Goal: Book appointment/travel/reservation

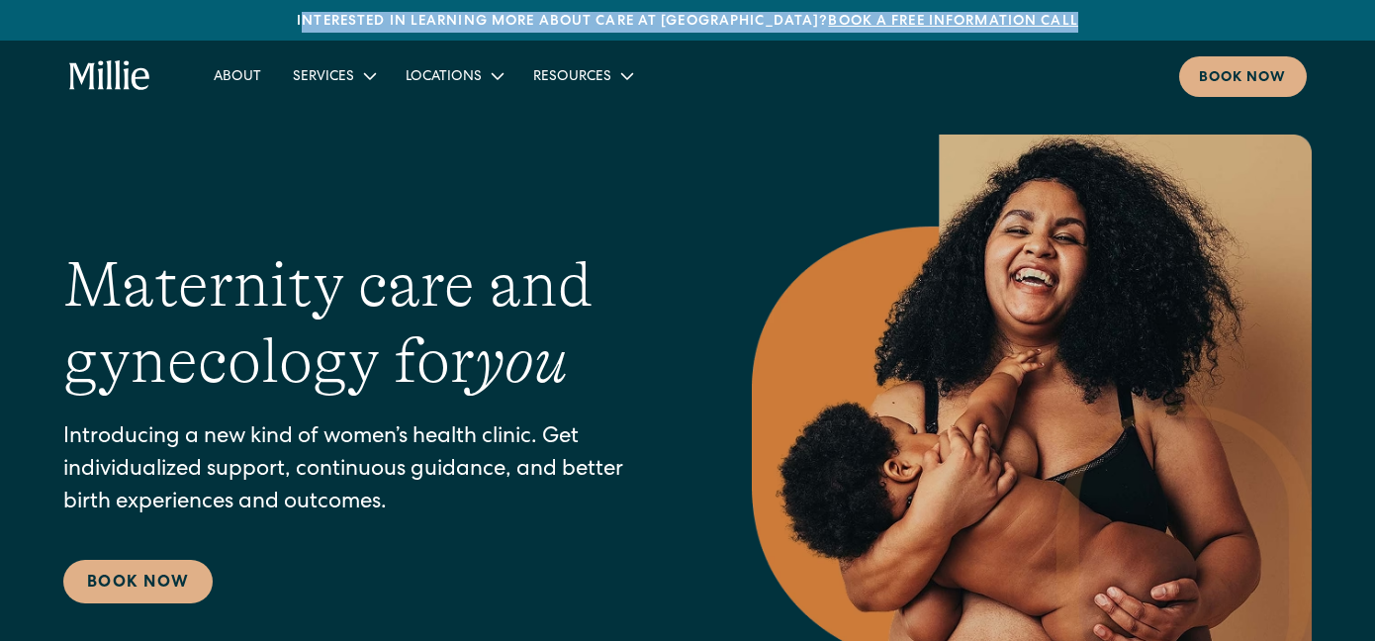
drag, startPoint x: 354, startPoint y: 21, endPoint x: 1057, endPoint y: 28, distance: 702.5
click at [1057, 28] on div "Interested in learning more about care at Millie? Book a free information call" at bounding box center [687, 22] width 1375 height 21
click at [755, 167] on img at bounding box center [1032, 426] width 560 height 582
click at [768, 148] on img at bounding box center [1032, 426] width 560 height 582
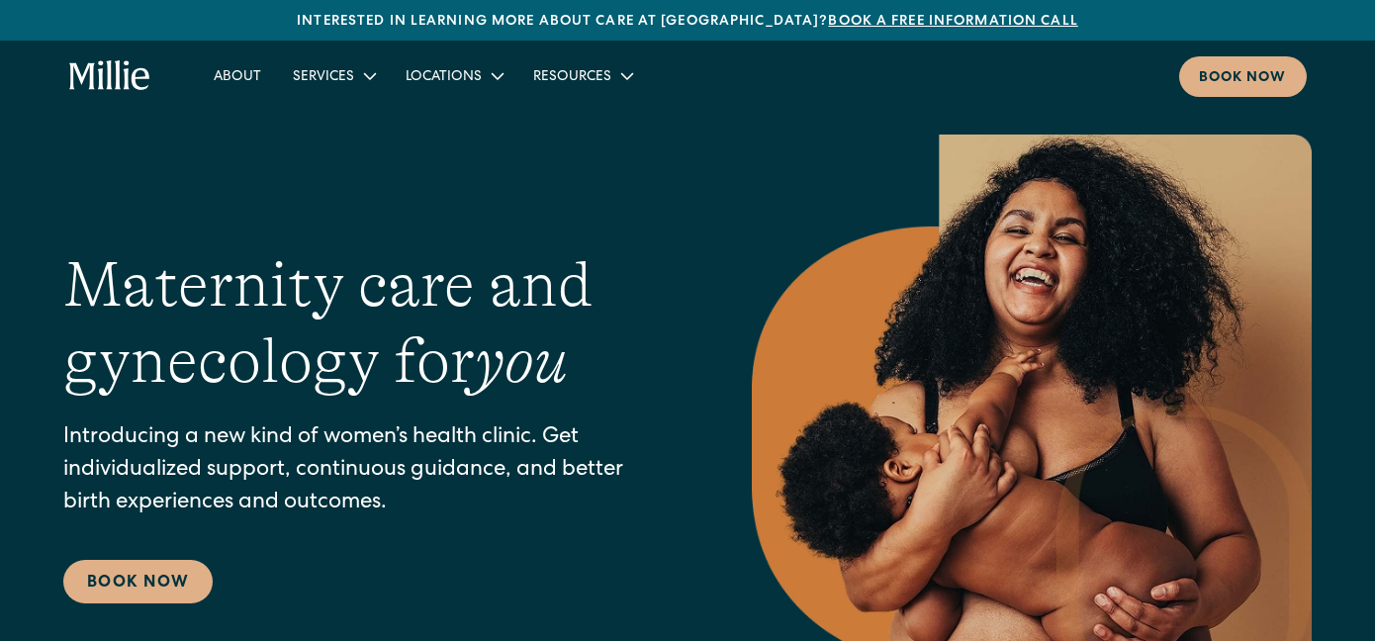
click at [1077, 72] on nav "About Services Maternity Gynecology Classes & Other Support Locations Berkeley …" at bounding box center [752, 76] width 1109 height 41
click at [643, 20] on div "Interested in learning more about care at Millie? Book a free information call" at bounding box center [687, 22] width 1375 height 21
click at [334, 118] on link "Maternity" at bounding box center [391, 124] width 212 height 33
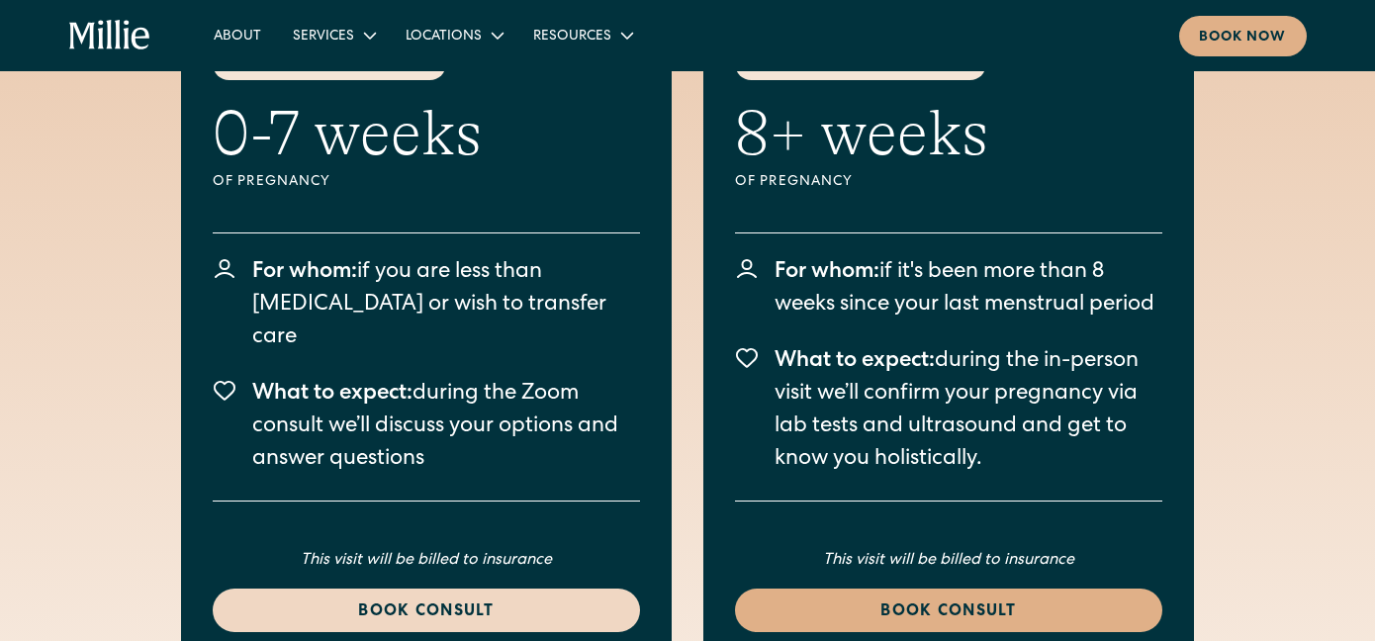
scroll to position [5666, 0]
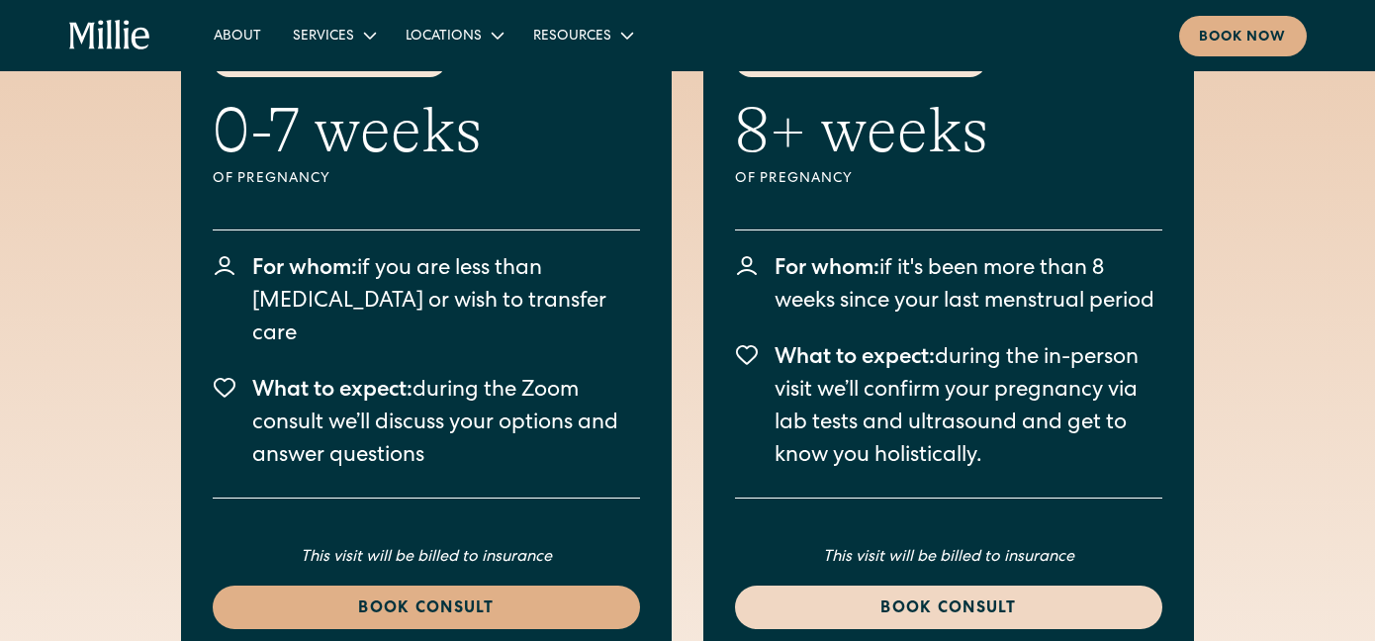
click at [813, 598] on div "Book consult" at bounding box center [949, 610] width 380 height 24
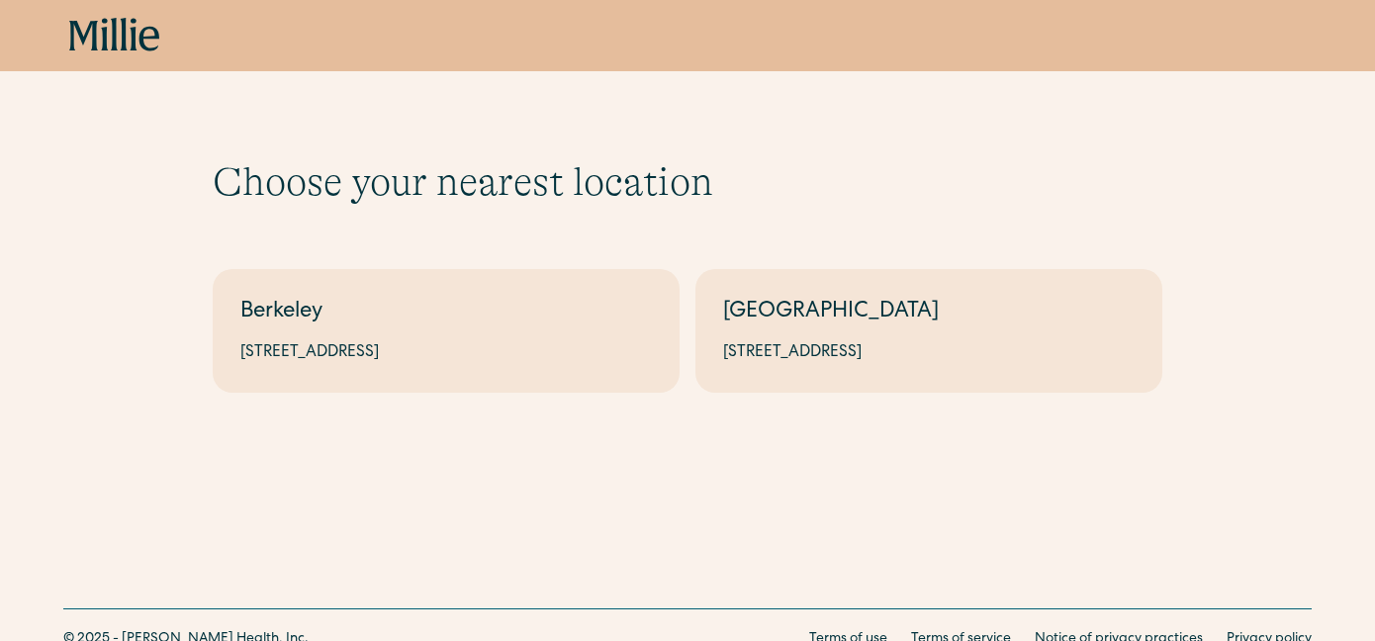
scroll to position [80, 0]
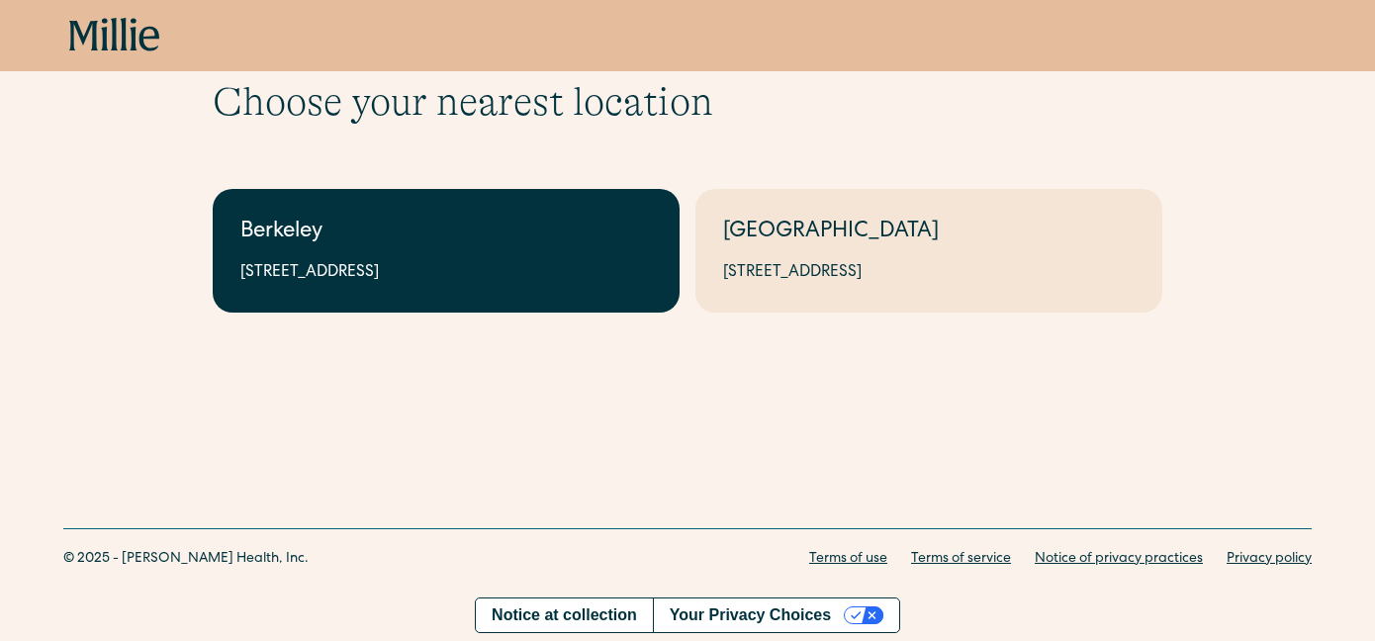
click at [353, 253] on link "Berkeley [STREET_ADDRESS]" at bounding box center [446, 251] width 467 height 124
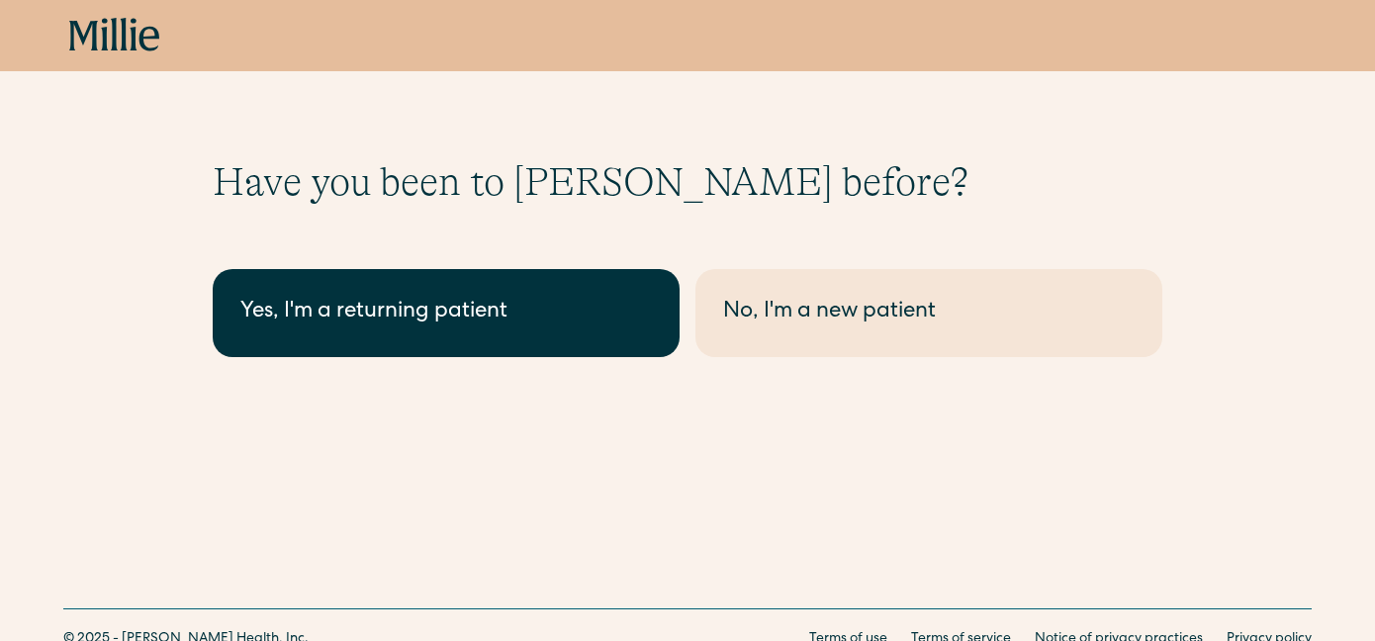
click at [494, 315] on div "Yes, I'm a returning patient" at bounding box center [446, 313] width 412 height 33
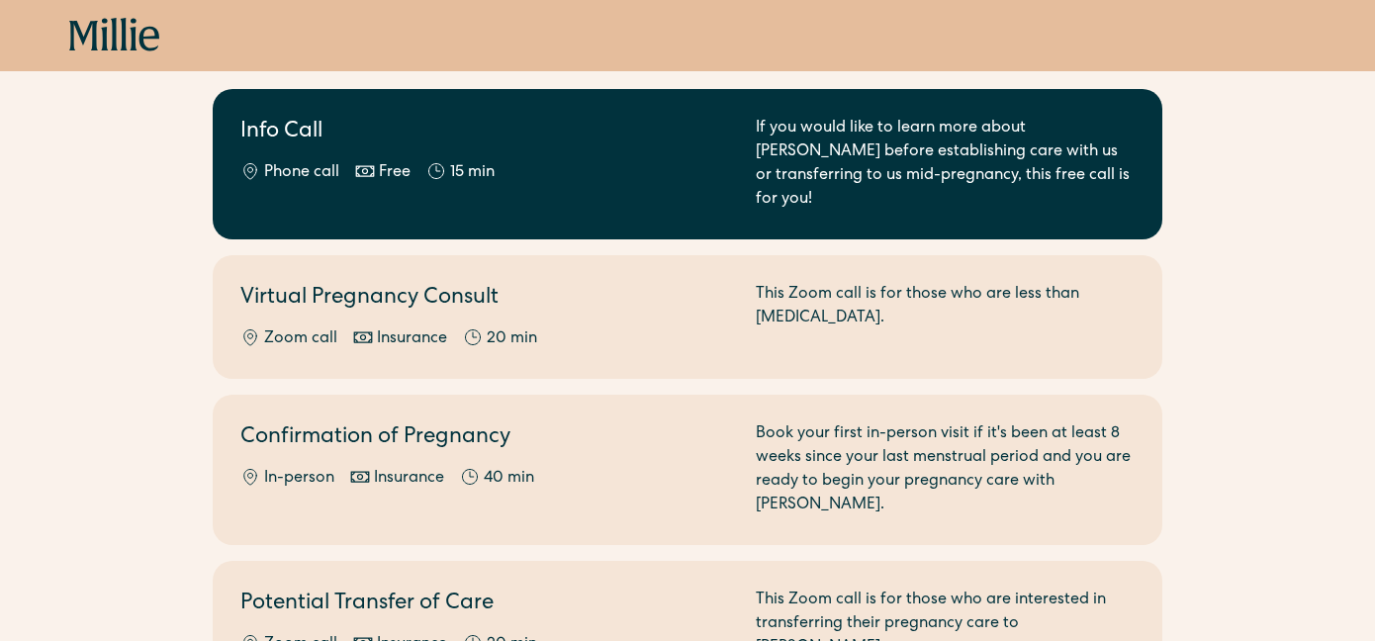
scroll to position [224, 0]
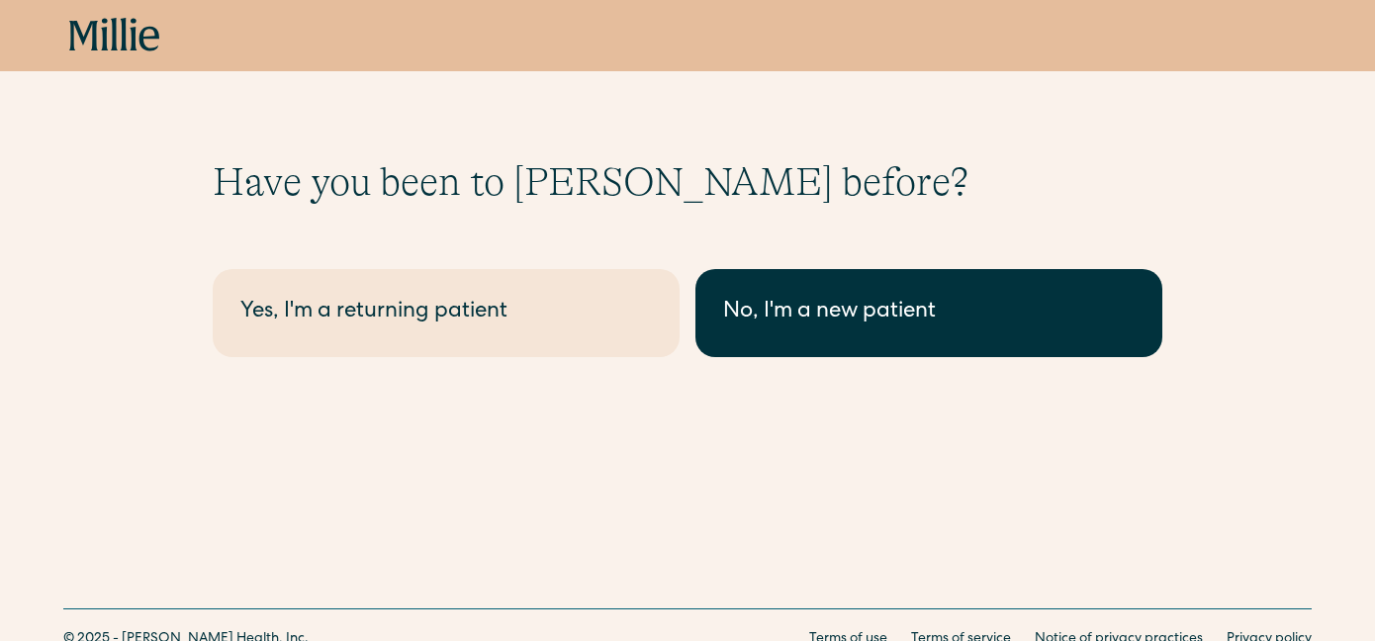
click at [774, 294] on link "No, I'm a new patient" at bounding box center [929, 313] width 467 height 88
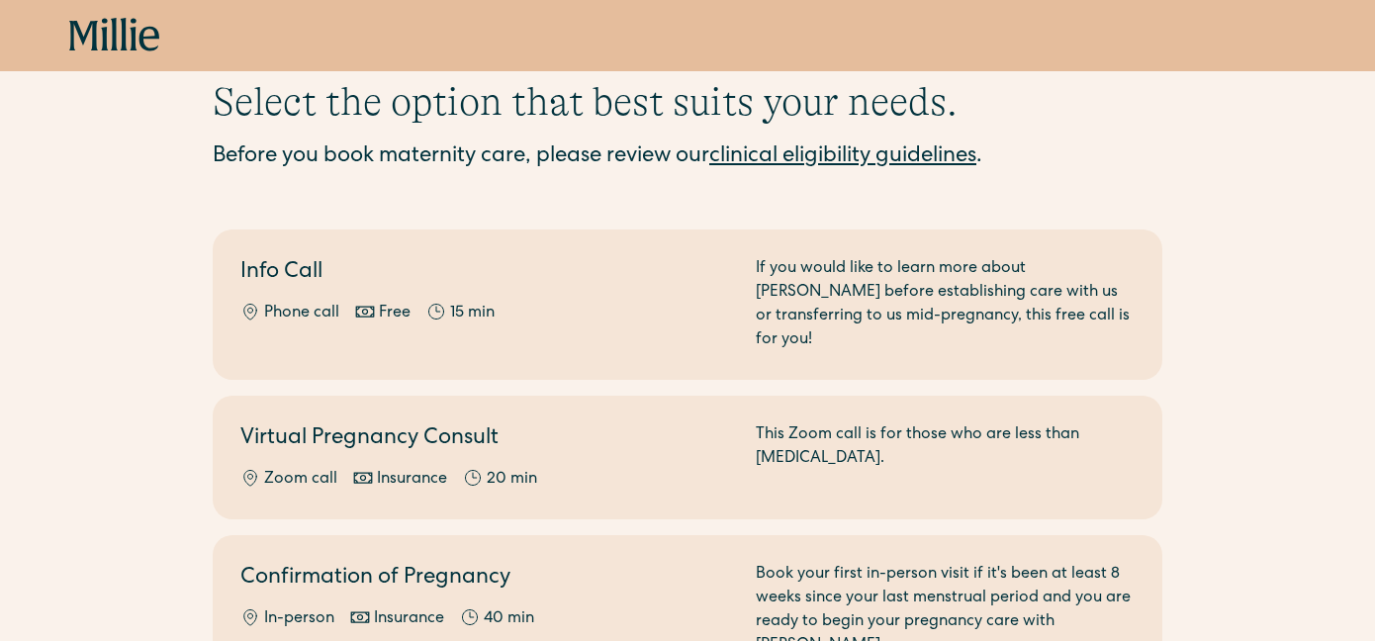
scroll to position [82, 0]
